Goal: Check status: Check status

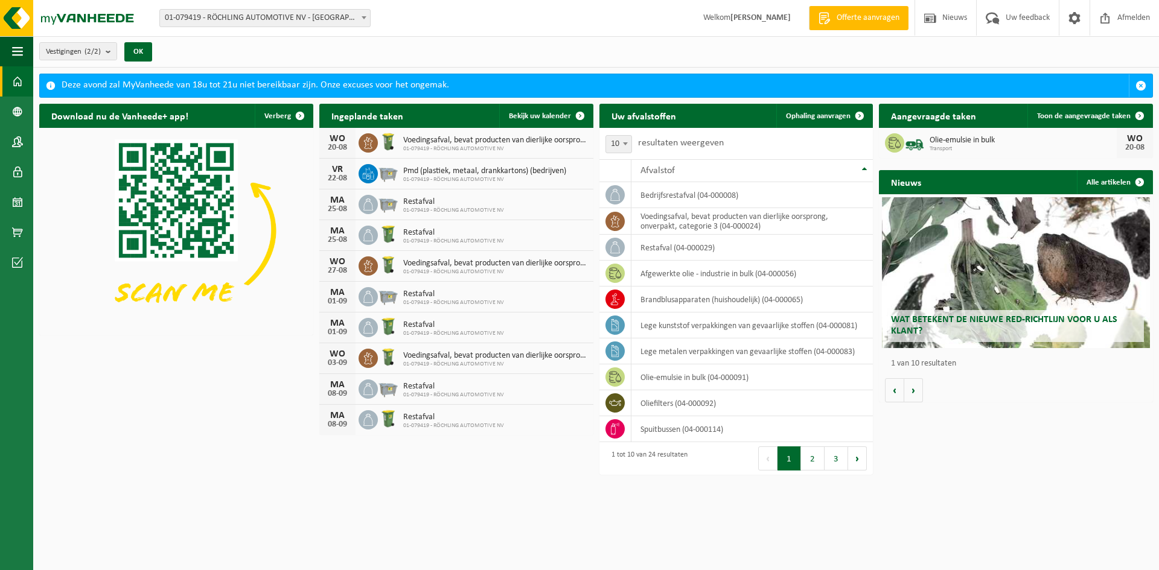
drag, startPoint x: 547, startPoint y: 116, endPoint x: 509, endPoint y: 224, distance: 113.8
click at [547, 116] on span "Bekijk uw kalender" at bounding box center [540, 116] width 62 height 8
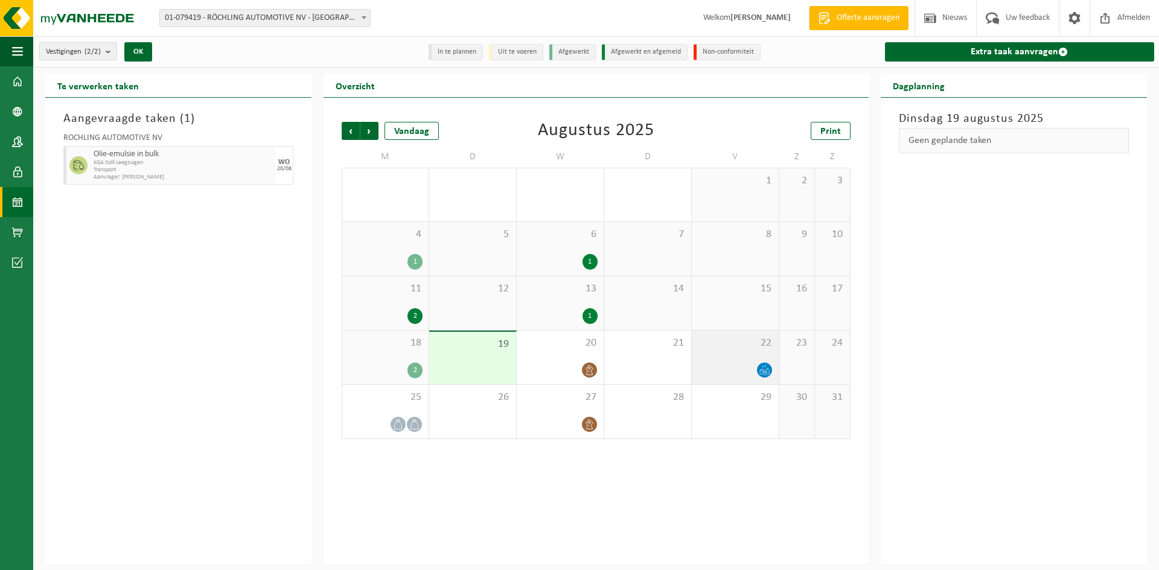
click at [767, 375] on span at bounding box center [764, 370] width 15 height 15
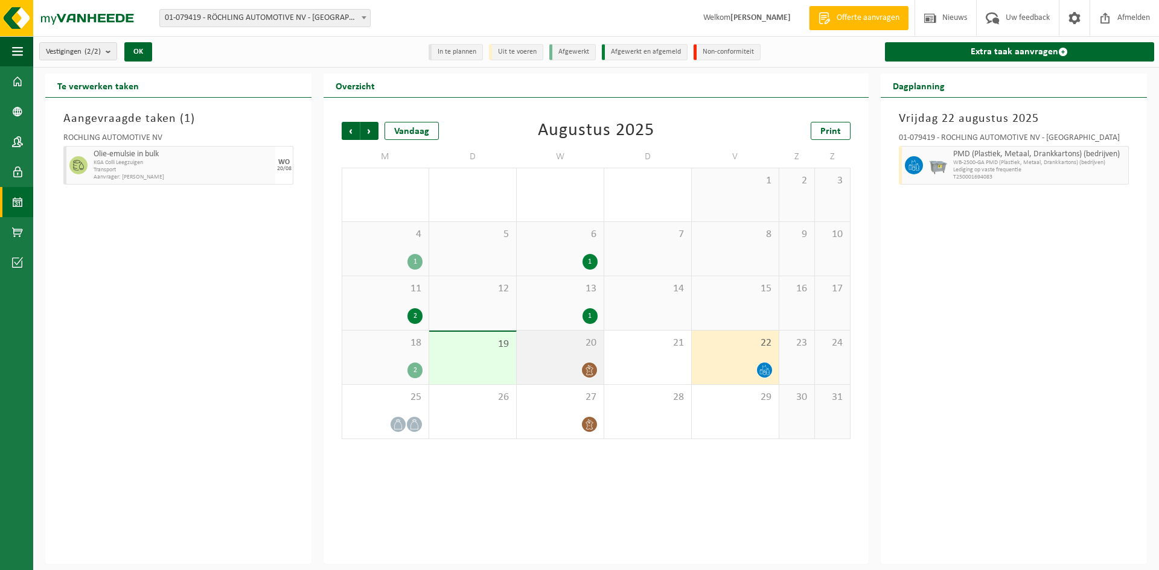
click at [592, 375] on span at bounding box center [589, 370] width 15 height 15
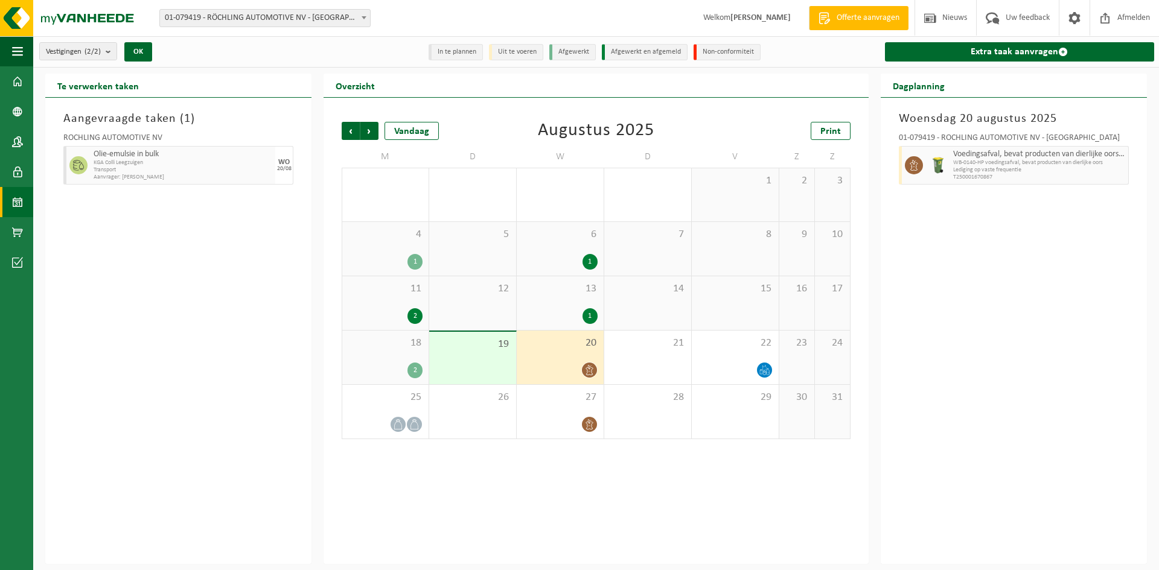
click at [421, 368] on div "2" at bounding box center [414, 371] width 15 height 16
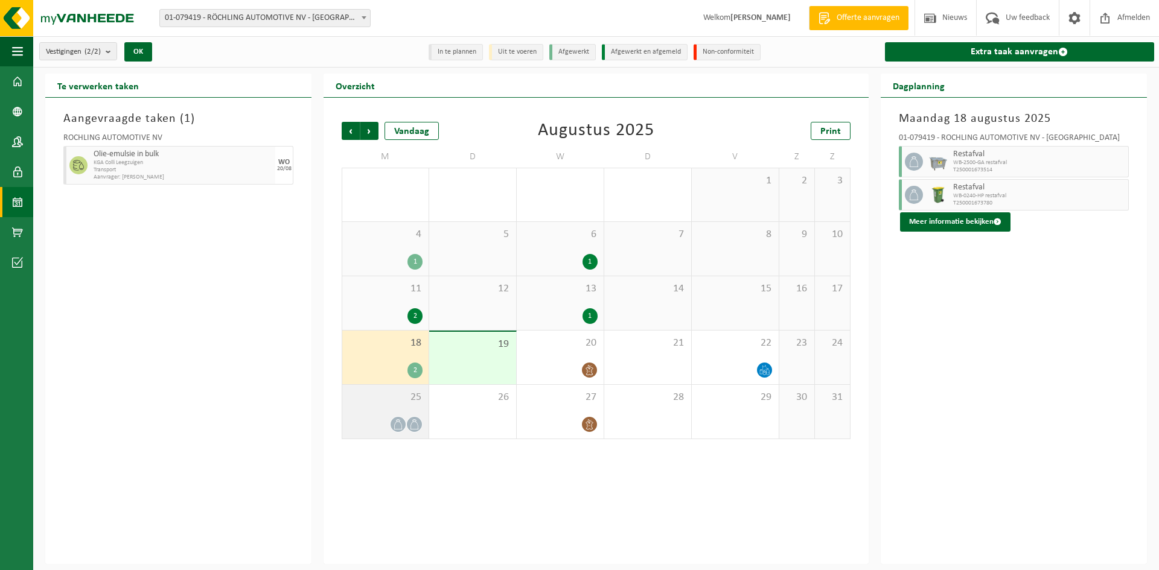
click at [404, 432] on div at bounding box center [385, 424] width 74 height 16
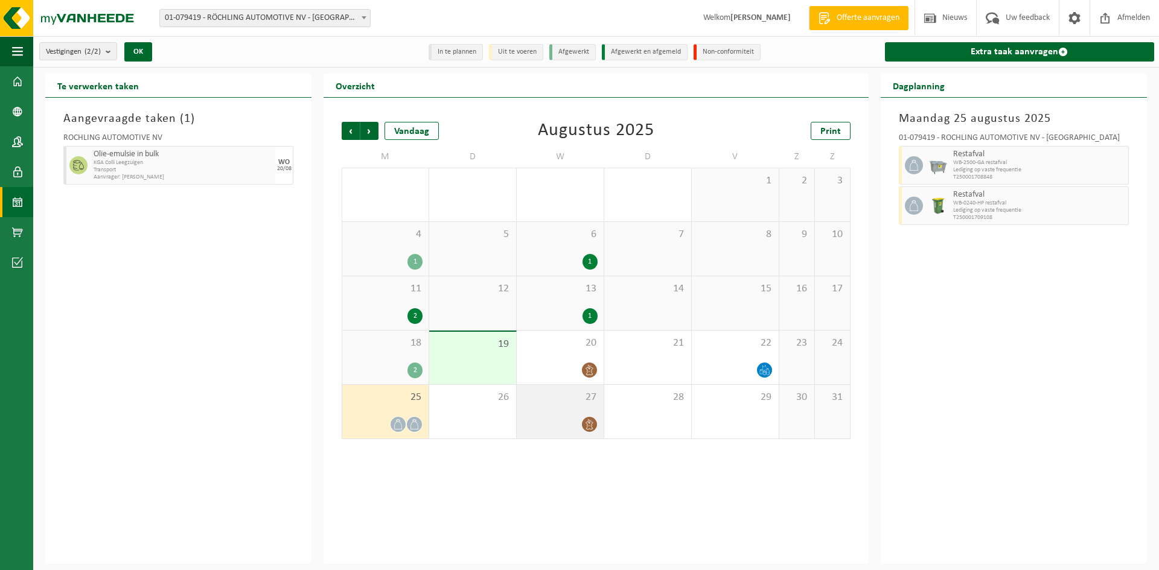
click at [589, 423] on icon at bounding box center [588, 425] width 7 height 10
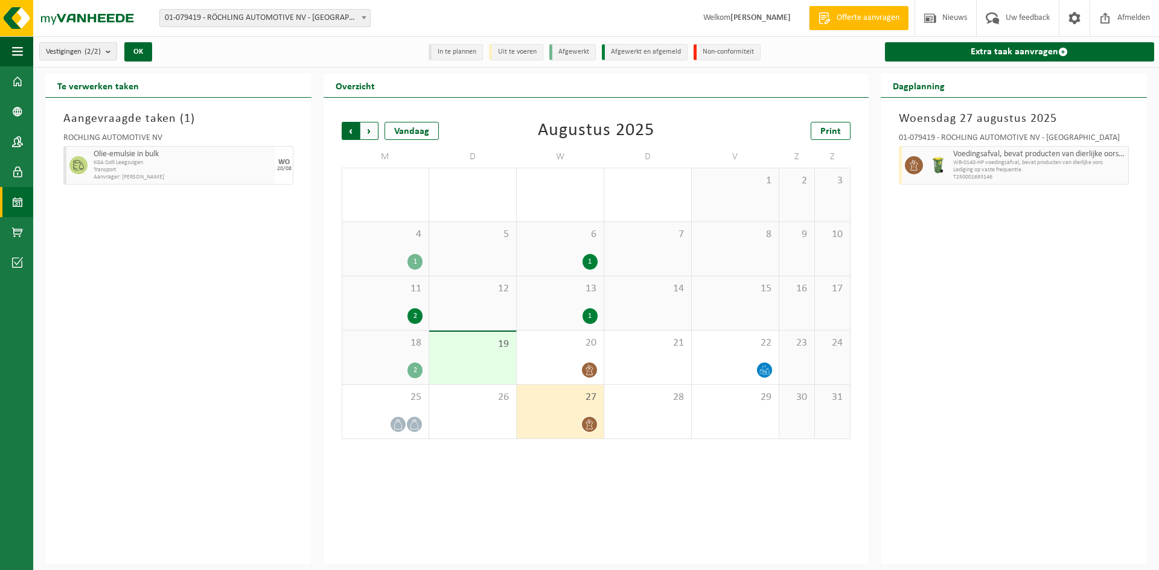
click at [369, 130] on span "Volgende" at bounding box center [369, 131] width 18 height 18
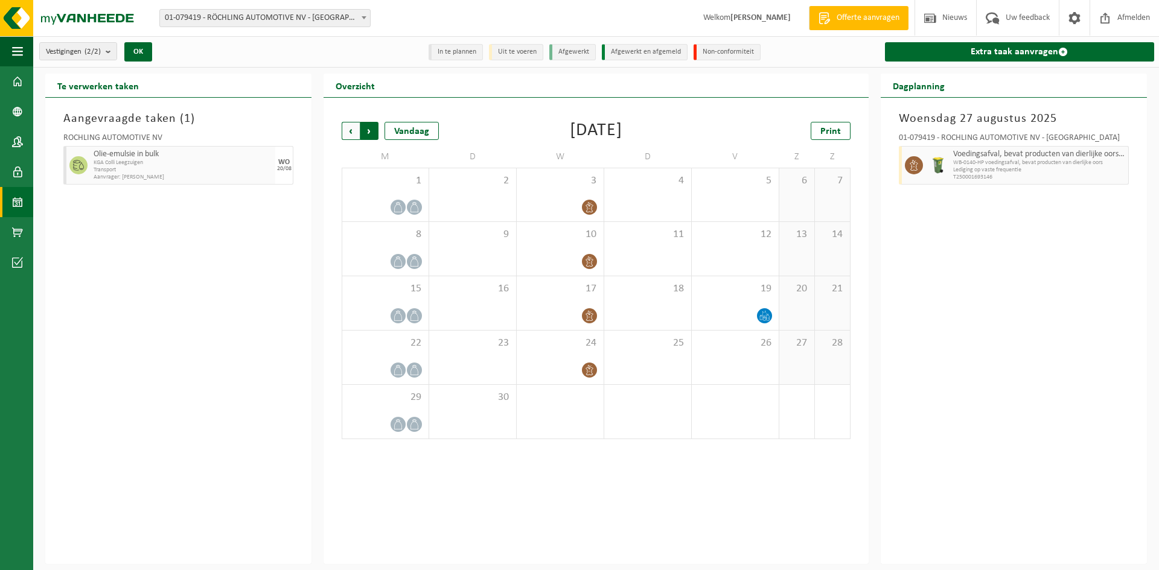
click at [353, 134] on span "Vorige" at bounding box center [351, 131] width 18 height 18
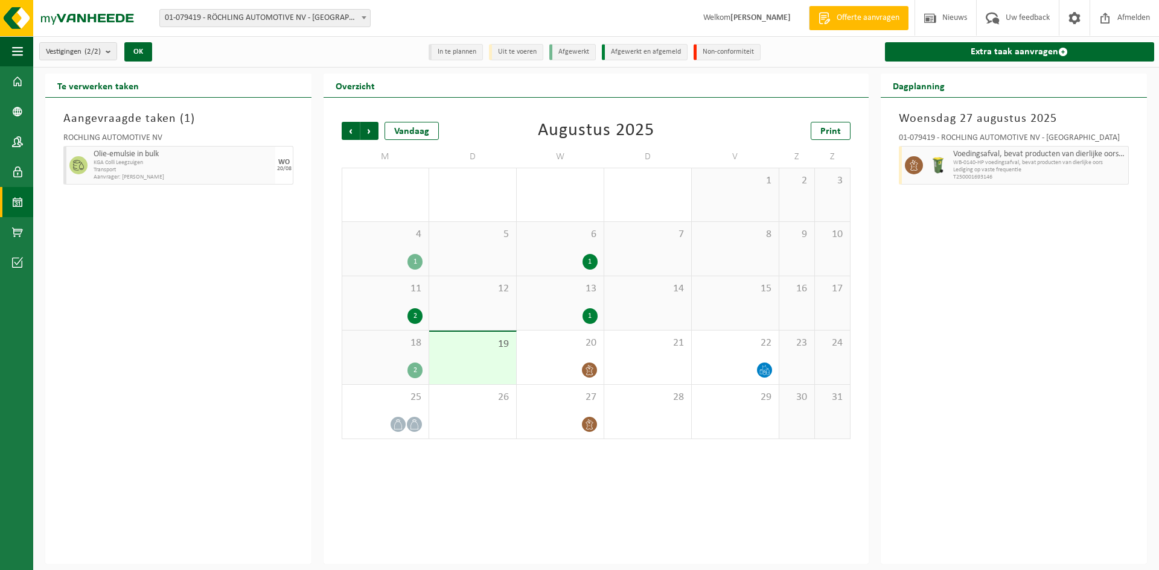
click at [416, 314] on div "2" at bounding box center [414, 316] width 15 height 16
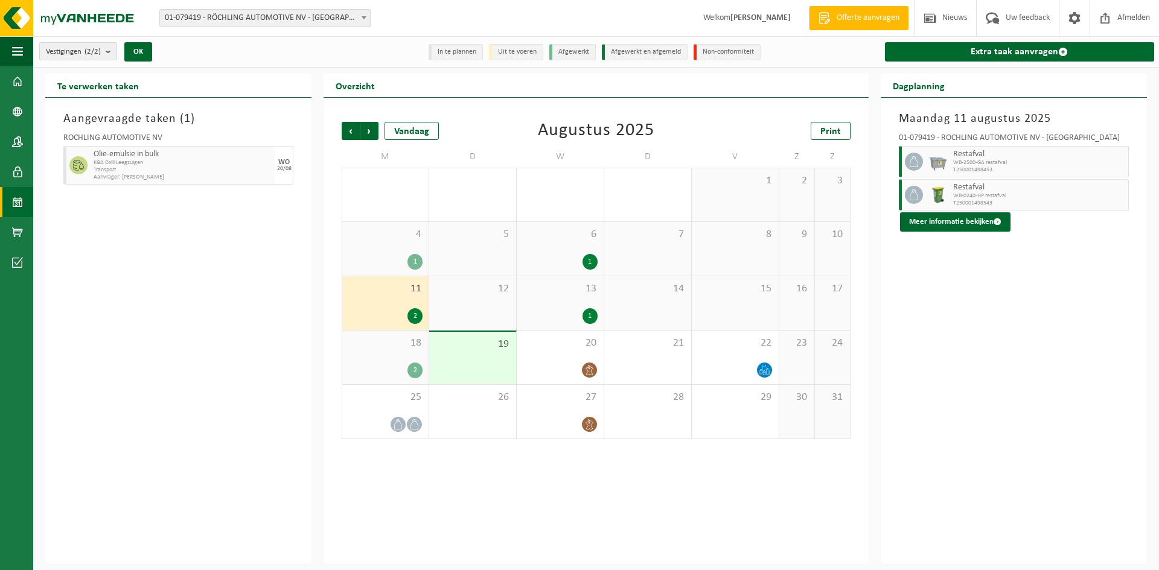
click at [589, 317] on div "1" at bounding box center [589, 316] width 15 height 16
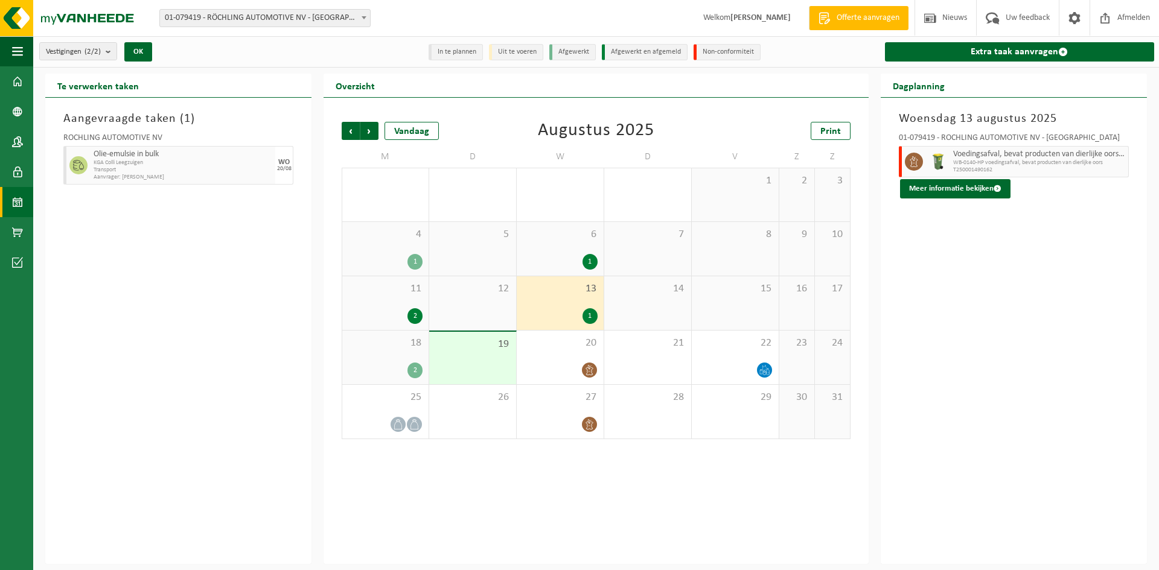
click at [419, 375] on div "2" at bounding box center [414, 371] width 15 height 16
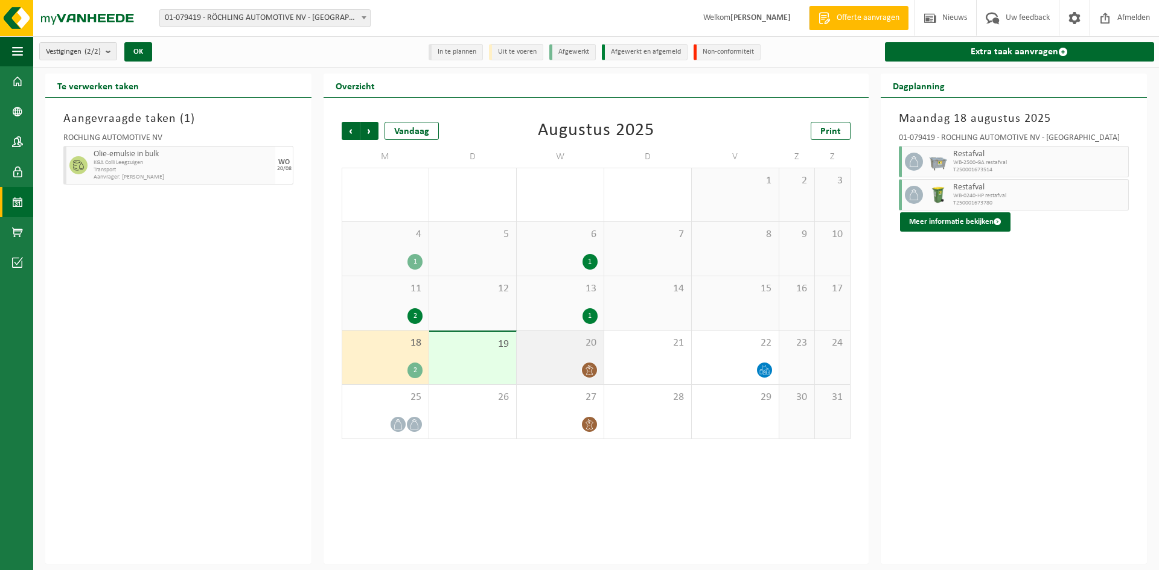
click at [588, 368] on icon at bounding box center [589, 370] width 10 height 10
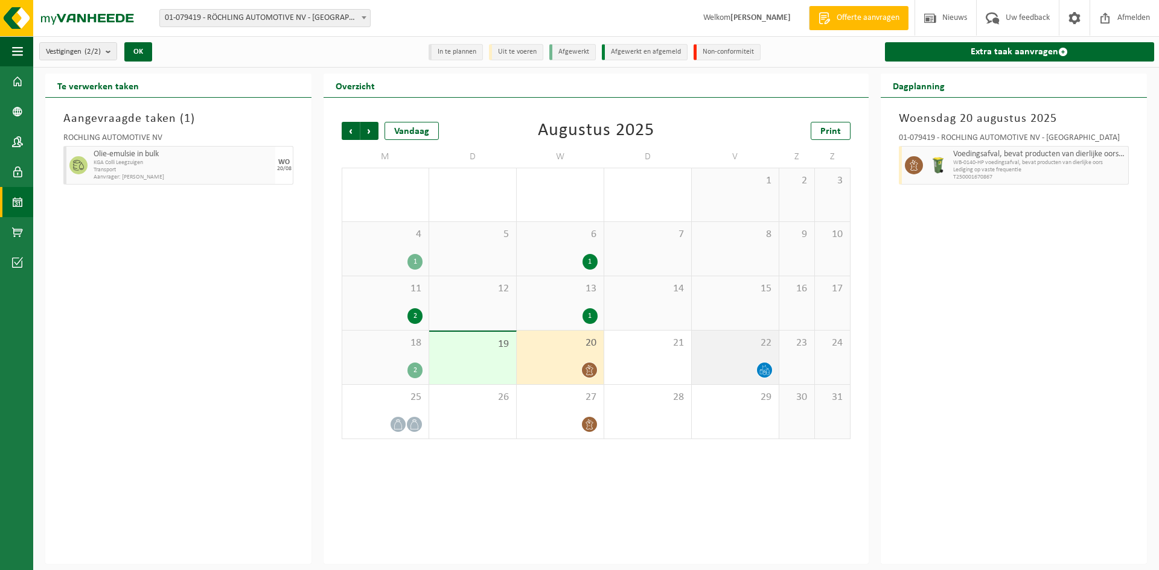
click at [769, 368] on icon at bounding box center [764, 370] width 10 height 10
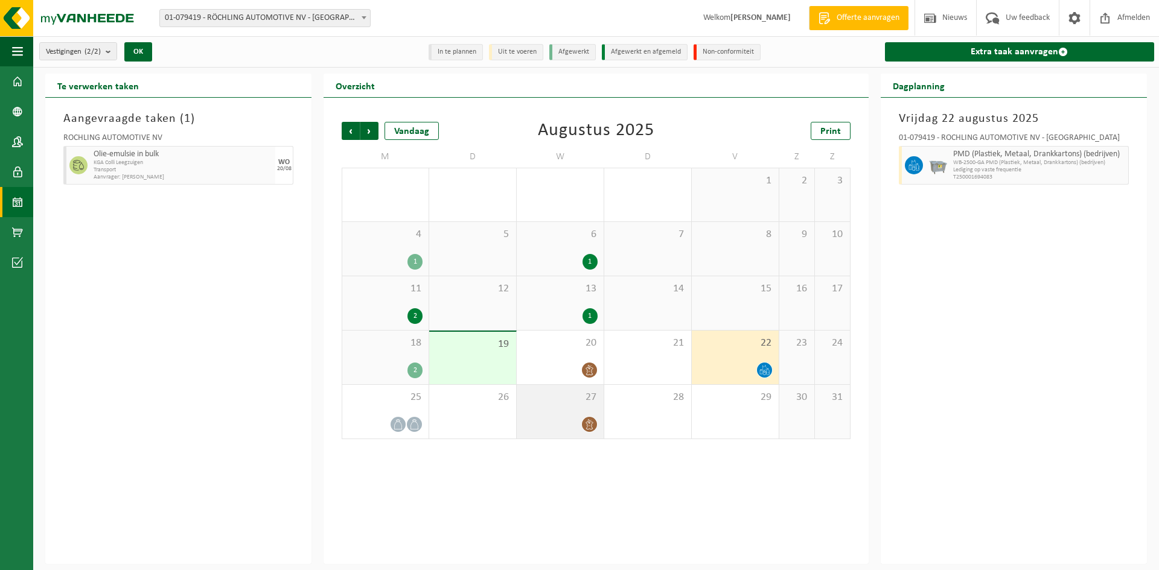
click at [596, 424] on div "27" at bounding box center [560, 412] width 87 height 54
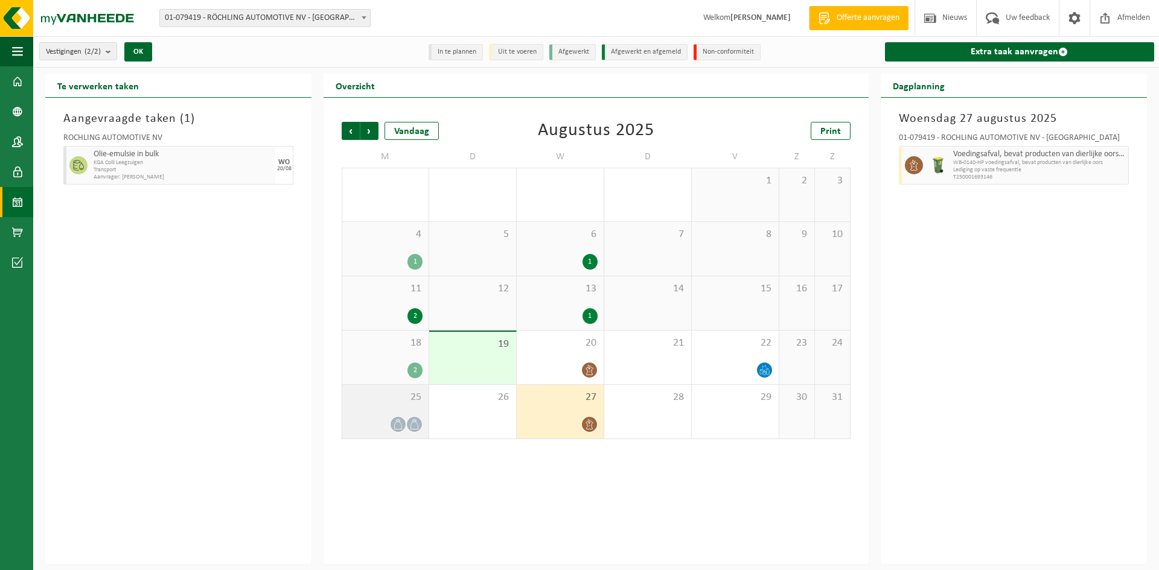
click at [416, 426] on icon at bounding box center [414, 425] width 10 height 10
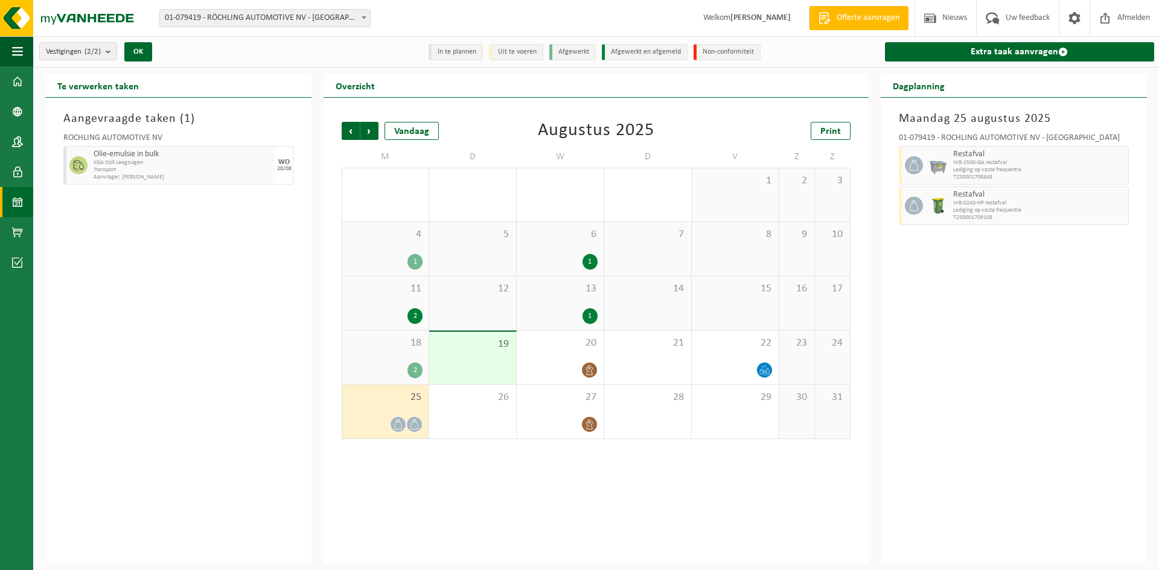
click at [421, 372] on div "2" at bounding box center [414, 371] width 15 height 16
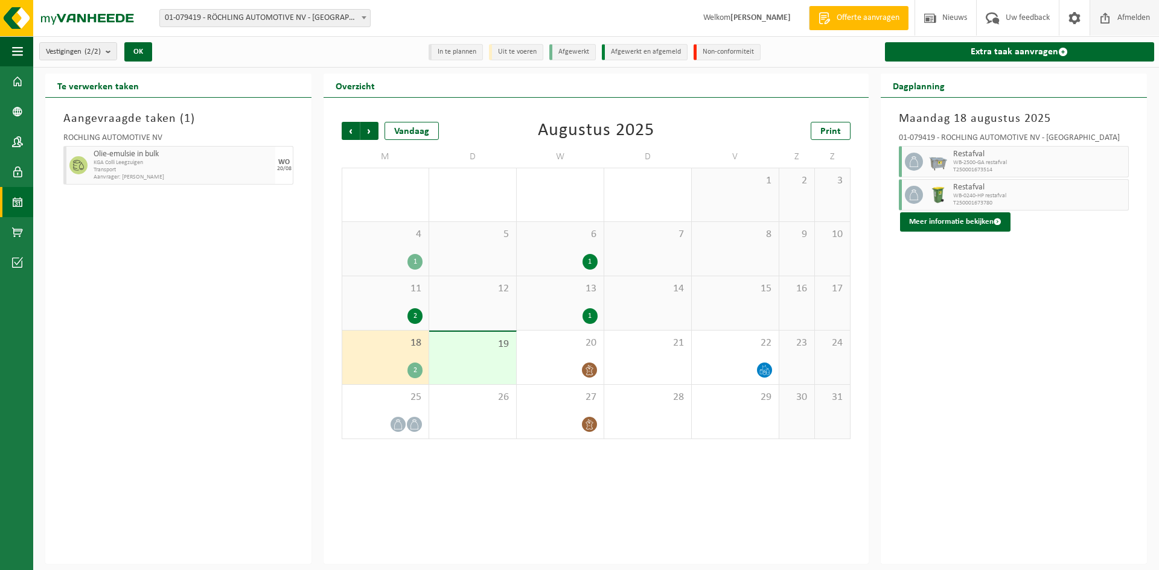
click at [1136, 14] on span "Afmelden" at bounding box center [1133, 18] width 39 height 36
